Goal: Task Accomplishment & Management: Manage account settings

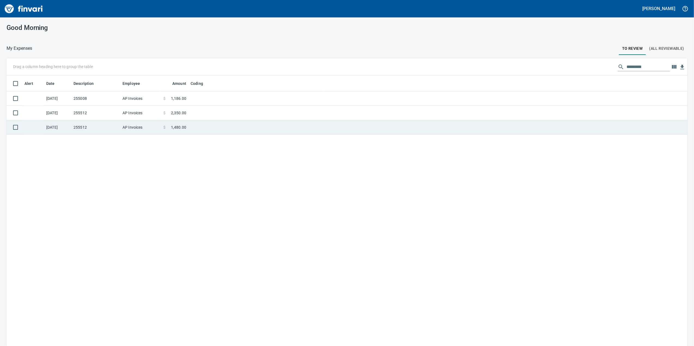
scroll to position [1, 1]
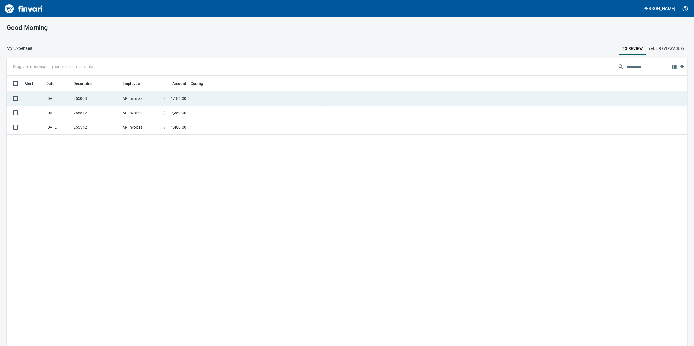
click at [191, 97] on td at bounding box center [256, 98] width 136 height 14
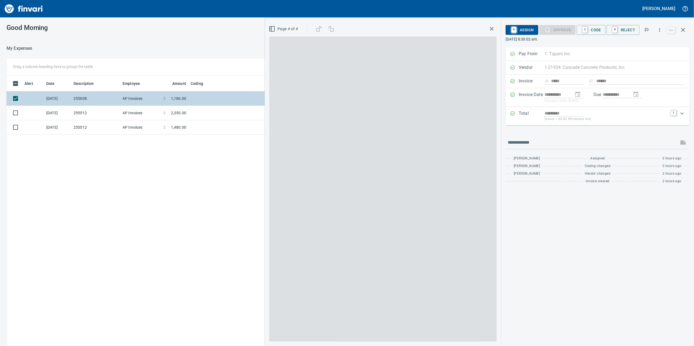
scroll to position [281, 534]
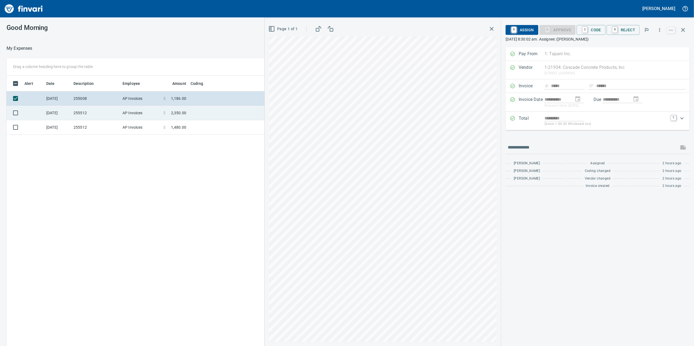
click at [189, 109] on td at bounding box center [256, 113] width 136 height 14
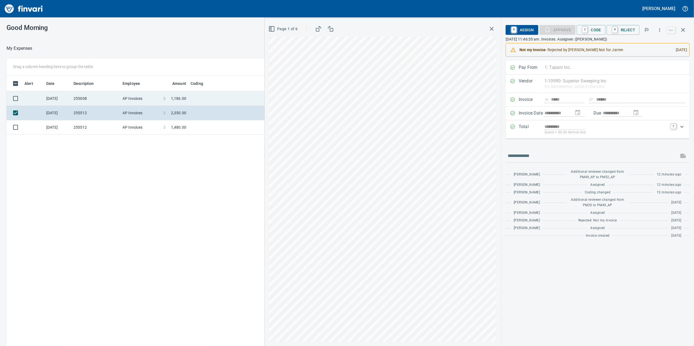
click at [195, 98] on td at bounding box center [256, 98] width 136 height 14
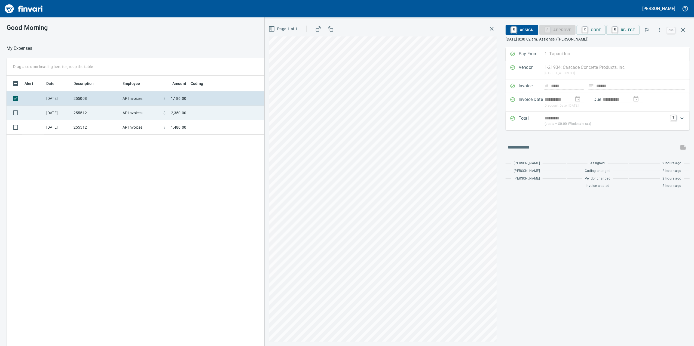
click at [151, 112] on td "AP Invoices" at bounding box center [140, 113] width 41 height 14
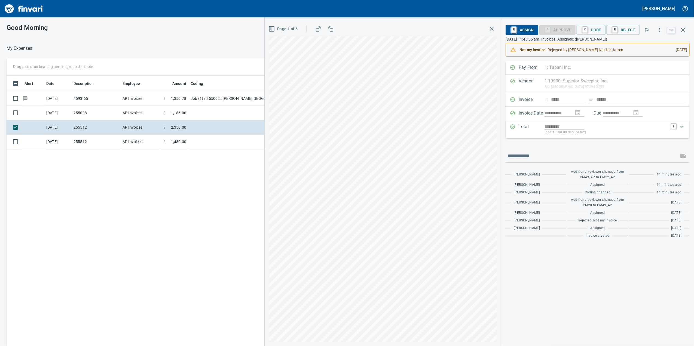
scroll to position [281, 534]
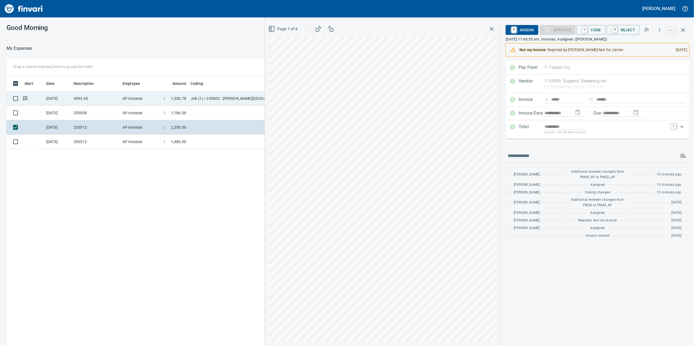
click at [210, 97] on td "Job (1) / 255002.: [PERSON_NAME][GEOGRAPHIC_DATA] Phase 2 & 3 / 1003. .: Genera…" at bounding box center [256, 98] width 136 height 14
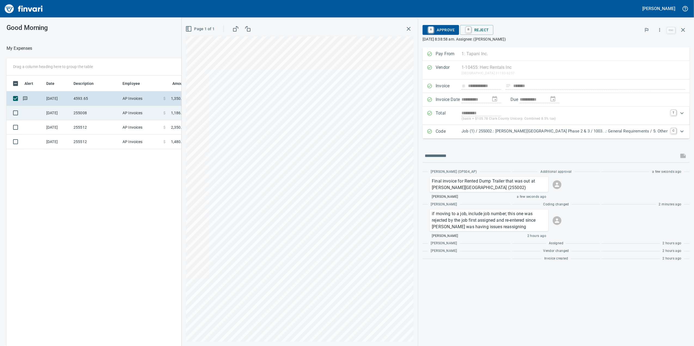
click at [104, 118] on td "255008" at bounding box center [95, 113] width 49 height 14
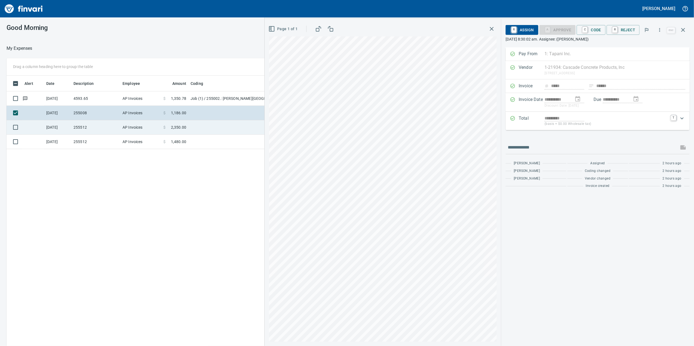
click at [104, 128] on td "255512" at bounding box center [95, 127] width 49 height 14
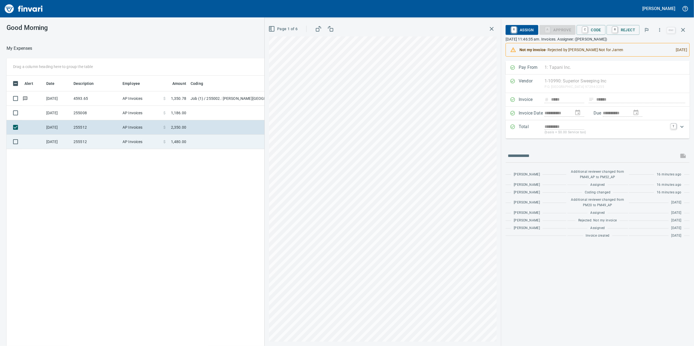
click at [103, 144] on td "255512" at bounding box center [95, 142] width 49 height 14
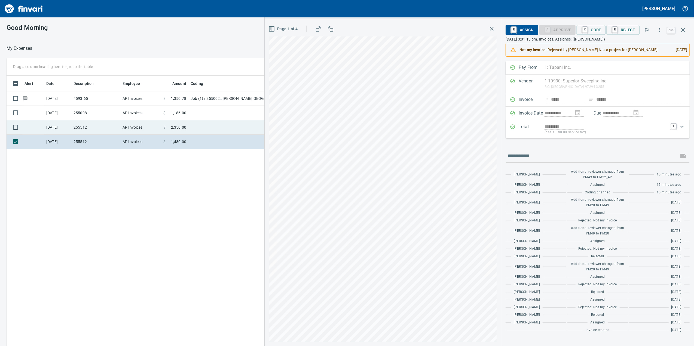
click at [188, 123] on td "$ 2,350.00" at bounding box center [174, 127] width 27 height 14
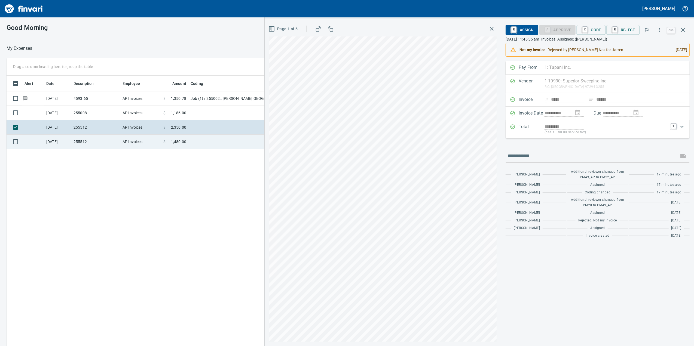
click at [193, 140] on td at bounding box center [256, 142] width 136 height 14
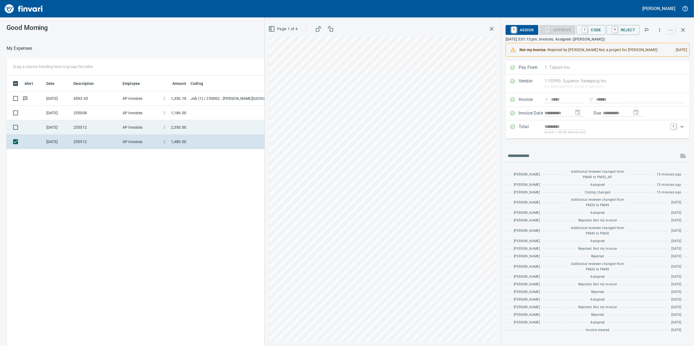
click at [198, 131] on td at bounding box center [256, 127] width 136 height 14
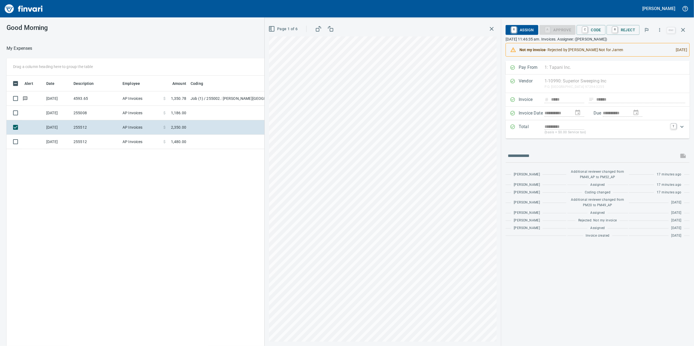
click at [490, 27] on icon "button" at bounding box center [491, 29] width 7 height 7
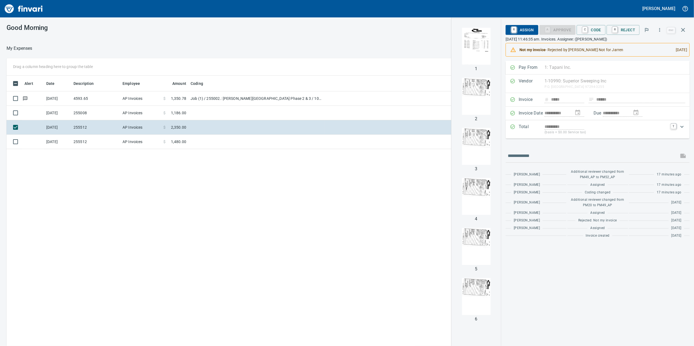
click at [256, 178] on div "Alert Date Description Employee Amount Coding [DATE] 4593.65 AP Invoices $ 1,35…" at bounding box center [279, 219] width 545 height 286
click at [478, 132] on img "button" at bounding box center [476, 146] width 37 height 37
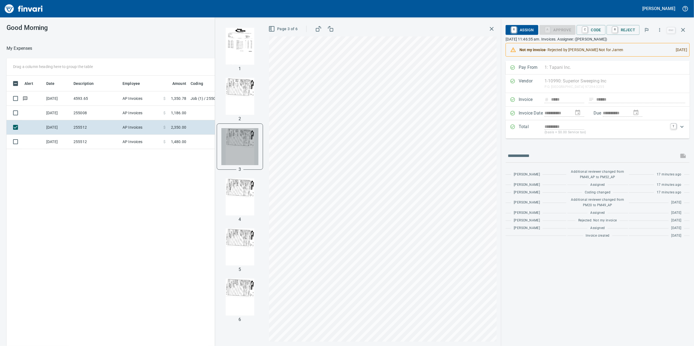
click at [236, 144] on img "button" at bounding box center [239, 146] width 37 height 37
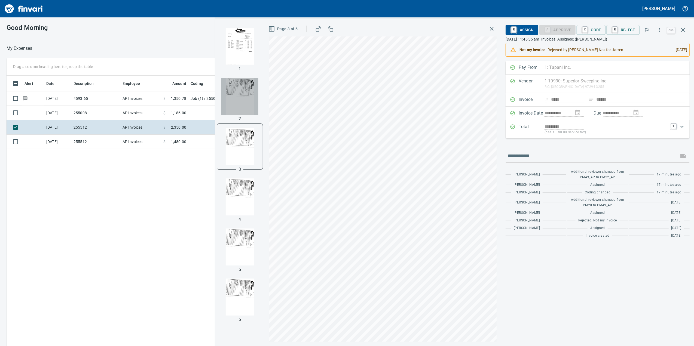
click at [240, 83] on img "button" at bounding box center [239, 96] width 37 height 37
click at [243, 83] on img "button" at bounding box center [239, 96] width 37 height 37
click at [248, 43] on img "button" at bounding box center [239, 46] width 37 height 37
click at [245, 88] on img "button" at bounding box center [239, 96] width 37 height 37
click at [232, 158] on img "button" at bounding box center [239, 146] width 37 height 37
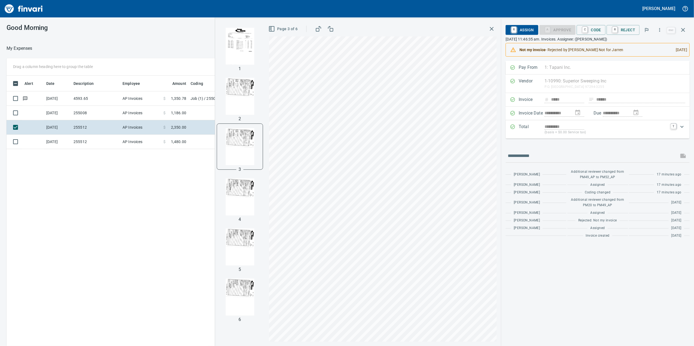
click at [230, 174] on div "1 2 3 4 5 6" at bounding box center [240, 182] width 50 height 327
click at [233, 230] on div at bounding box center [240, 247] width 46 height 46
click at [238, 232] on img "button" at bounding box center [239, 247] width 37 height 37
click at [232, 283] on img "button" at bounding box center [239, 297] width 37 height 37
click at [232, 192] on img "button" at bounding box center [239, 196] width 37 height 37
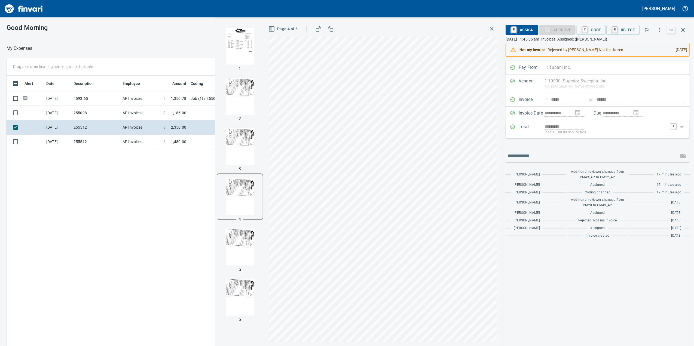
click at [115, 211] on div "Alert Date Description Employee Amount Coding [DATE] 4593.65 AP Invoices $ 1,35…" at bounding box center [279, 219] width 545 height 286
click at [491, 27] on icon "button" at bounding box center [491, 29] width 7 height 7
